Goal: Information Seeking & Learning: Find specific fact

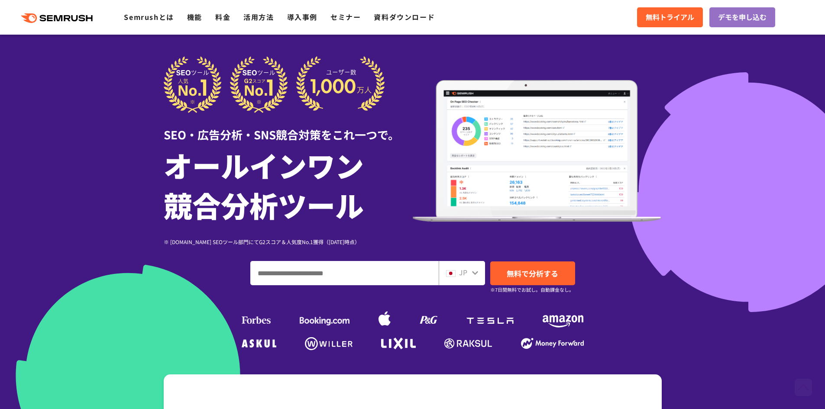
scroll to position [260, 0]
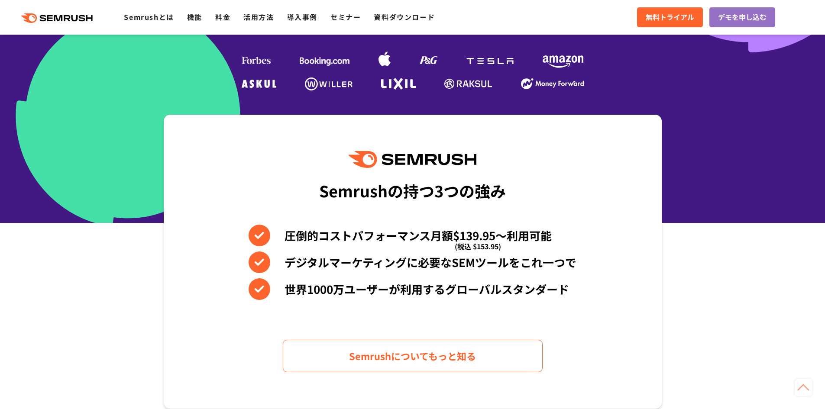
click at [454, 17] on div ".cls {fill: #FF642D;} .cls {fill: #FF642D;} Semrushとは 機能 料金 活用方法 導入事例 セミナー 資料ダウ…" at bounding box center [412, 17] width 825 height 26
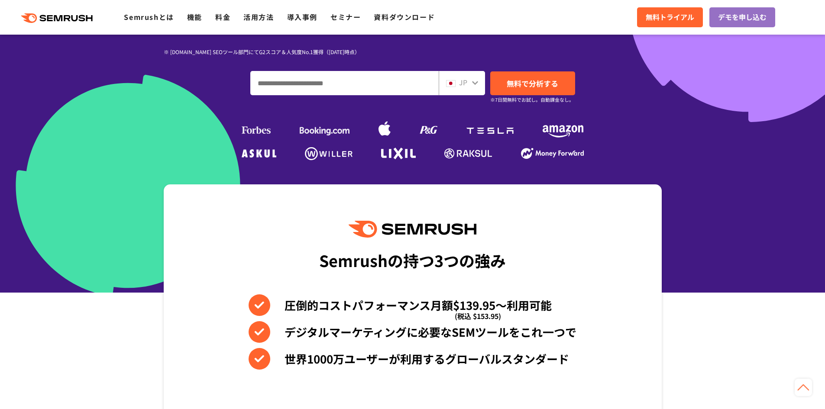
scroll to position [87, 0]
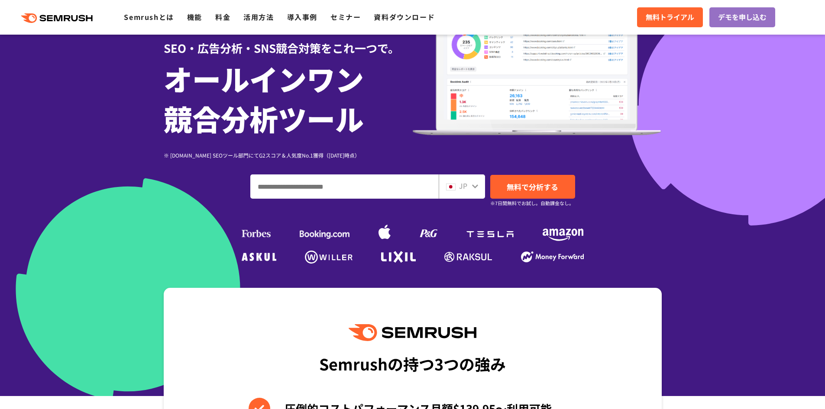
click at [466, 185] on span "JP" at bounding box center [463, 186] width 8 height 10
click at [475, 186] on icon at bounding box center [475, 186] width 7 height 7
click at [360, 190] on input "ドメイン、キーワードまたはURLを入力してください" at bounding box center [344, 186] width 187 height 23
click at [472, 188] on icon at bounding box center [475, 186] width 7 height 7
click at [454, 191] on div "JP" at bounding box center [460, 186] width 28 height 11
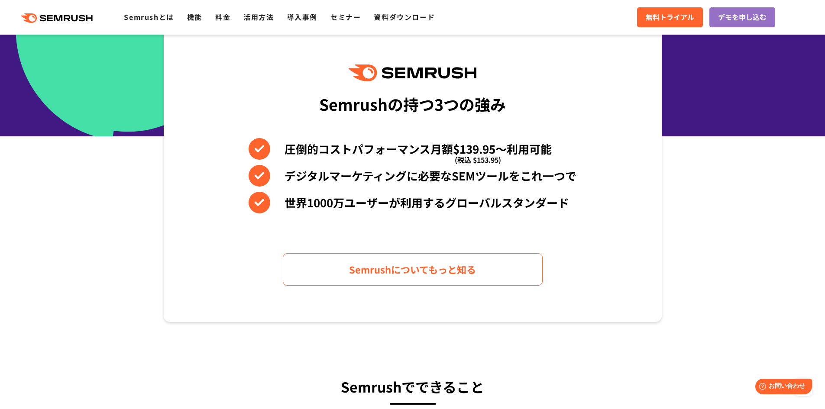
scroll to position [43, 0]
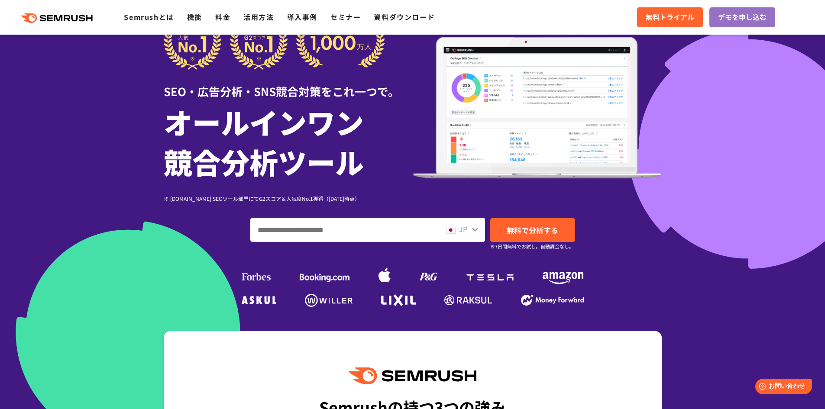
click at [333, 237] on input "ドメイン、キーワードまたはURLを入力してください" at bounding box center [344, 229] width 187 height 23
paste input "**********"
type input "**********"
